Goal: Navigation & Orientation: Find specific page/section

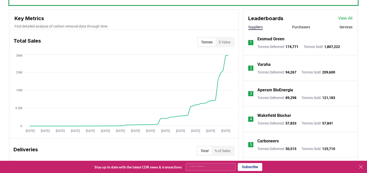
scroll to position [167, 0]
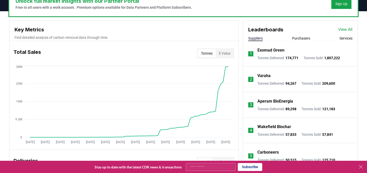
click at [298, 39] on button "Purchasers" at bounding box center [301, 38] width 18 height 5
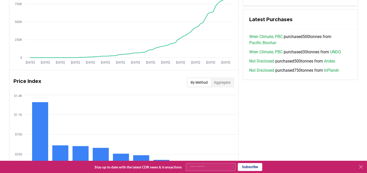
scroll to position [355, 0]
click at [341, 53] on link "UNDO" at bounding box center [335, 52] width 11 height 6
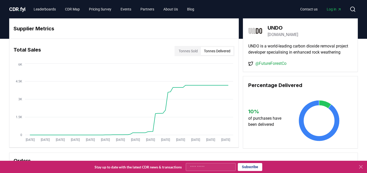
click at [203, 51] on button "Tonnes Delivered" at bounding box center [217, 51] width 33 height 8
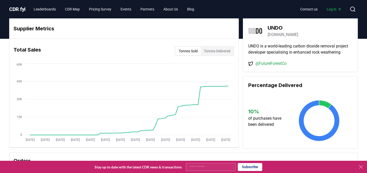
click at [191, 51] on button "Tonnes Sold" at bounding box center [188, 51] width 25 height 8
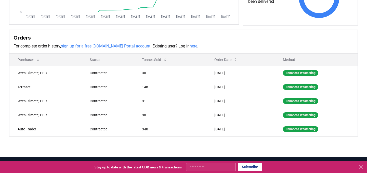
scroll to position [126, 0]
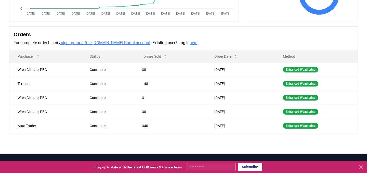
click at [115, 43] on link "sign up for a free [DOMAIN_NAME] Portal account" at bounding box center [105, 42] width 89 height 5
